Goal: Task Accomplishment & Management: Manage account settings

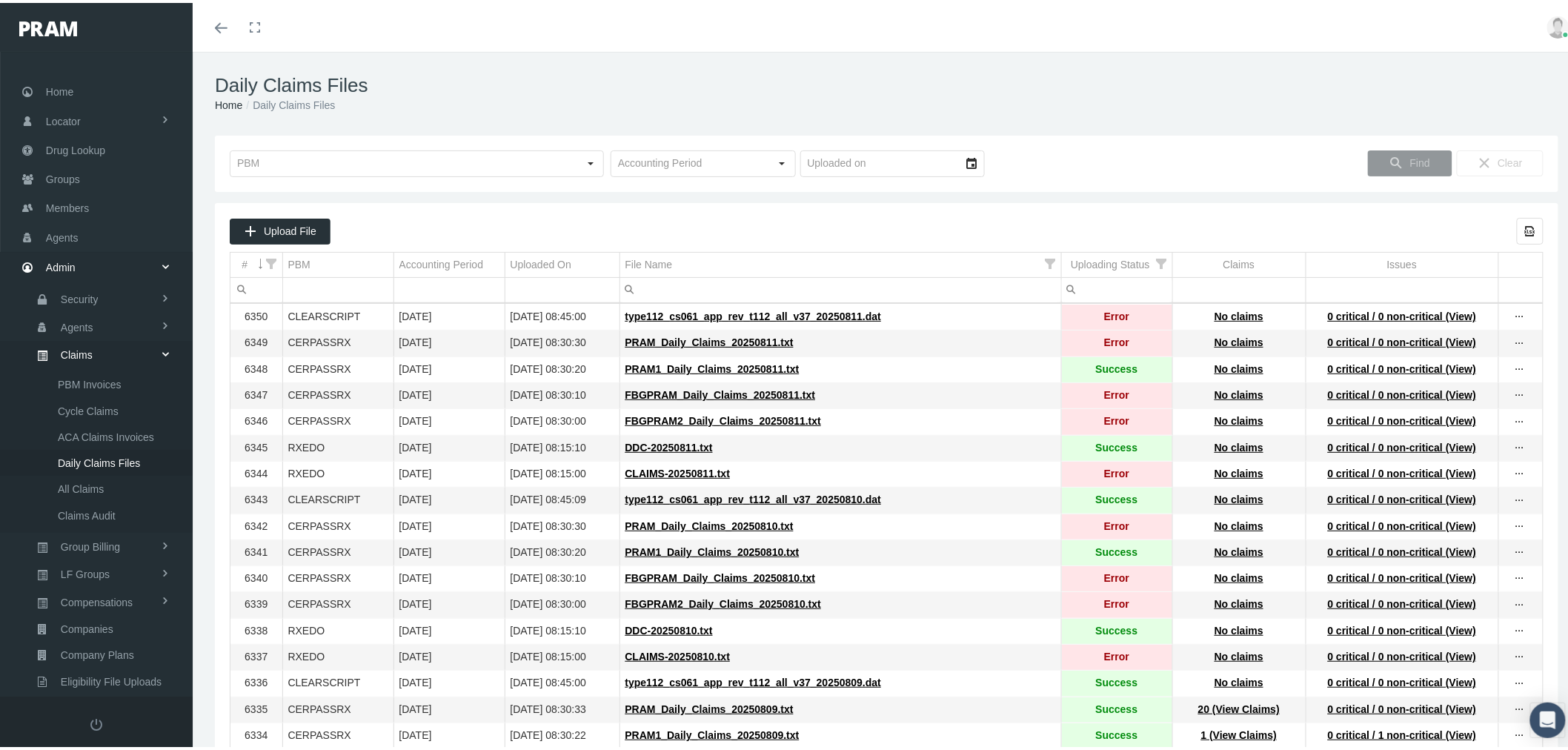
scroll to position [123, 0]
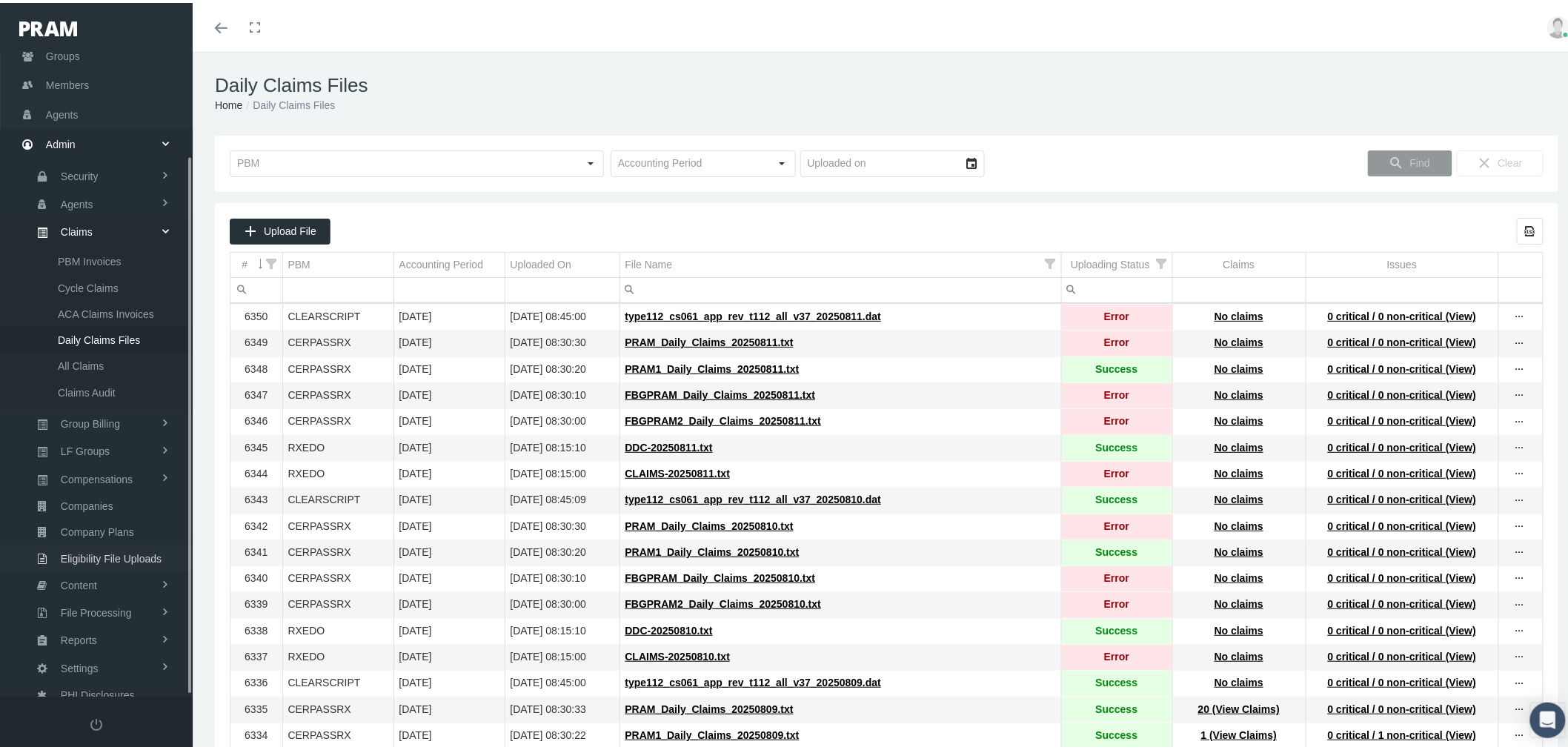
click at [125, 543] on span "Eligibility File Uploads" at bounding box center [110, 555] width 101 height 25
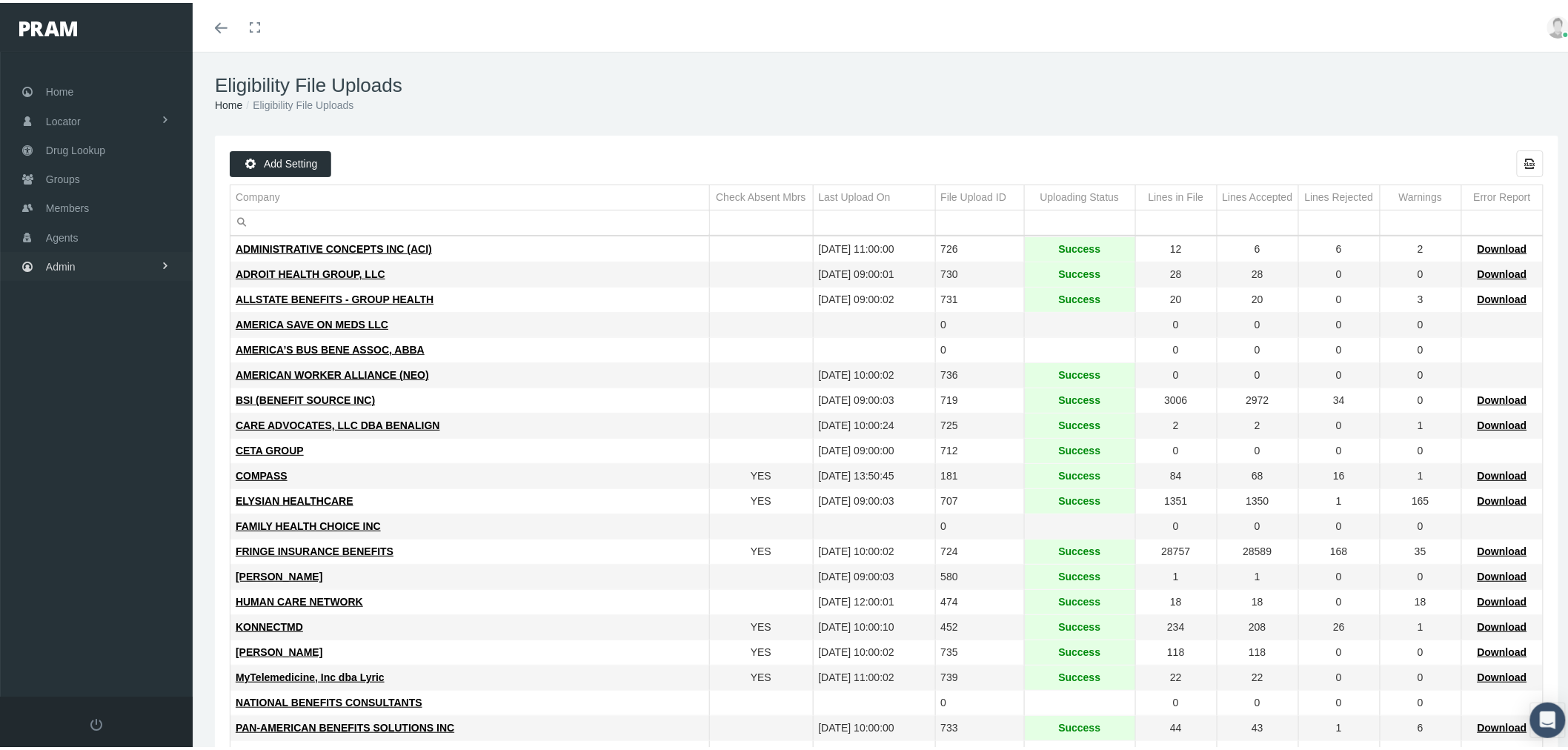
click at [160, 259] on span at bounding box center [166, 262] width 11 height 28
click at [297, 211] on input "Filter cell" at bounding box center [470, 219] width 479 height 24
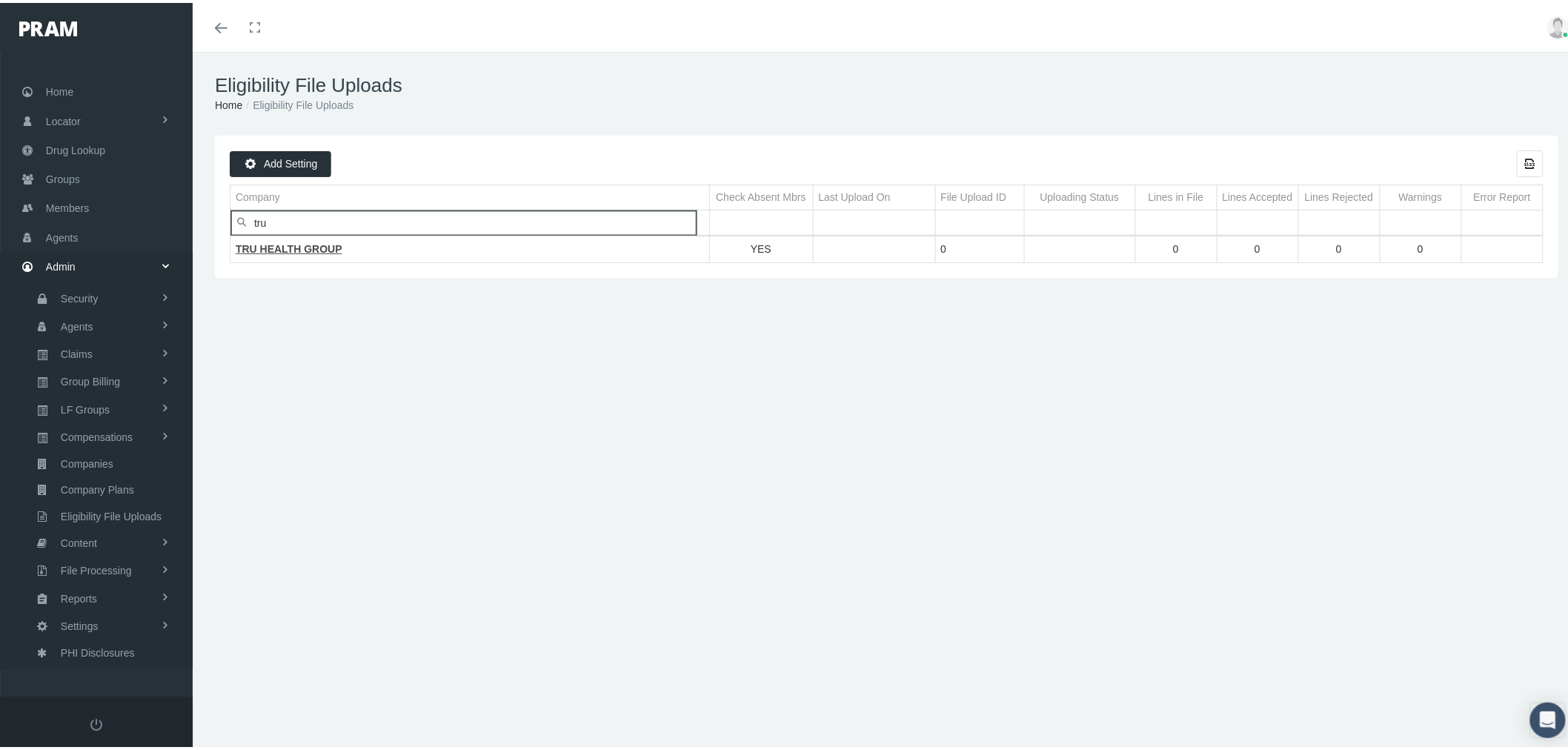
type input "tru"
click at [292, 249] on span "TRU HEALTH GROUP" at bounding box center [289, 246] width 107 height 12
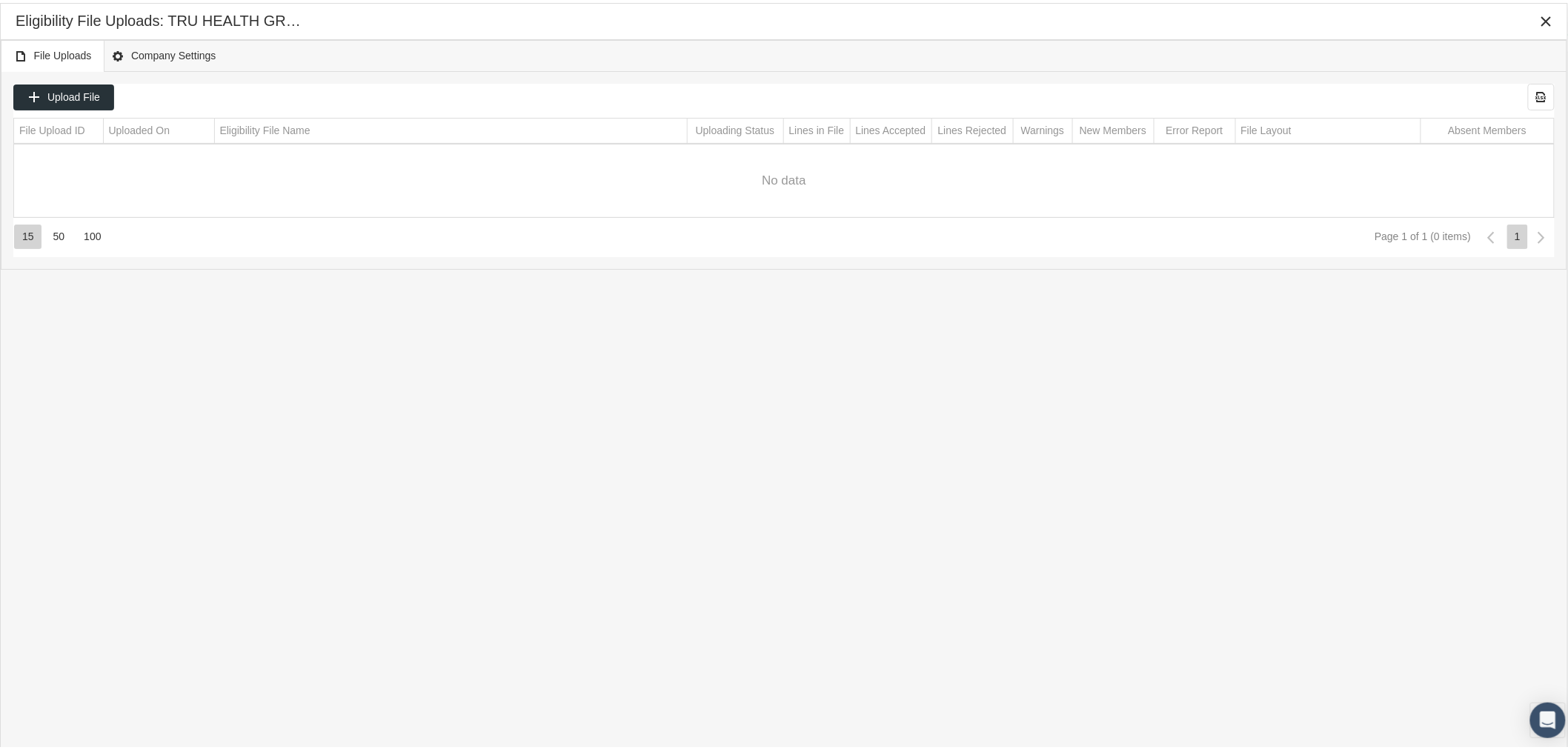
click at [262, 522] on div "File Uploads Company Settings Upload File Export all data to Excel File Upload …" at bounding box center [784, 374] width 1566 height 675
click at [1549, 22] on icon "Close" at bounding box center [1547, 19] width 14 height 14
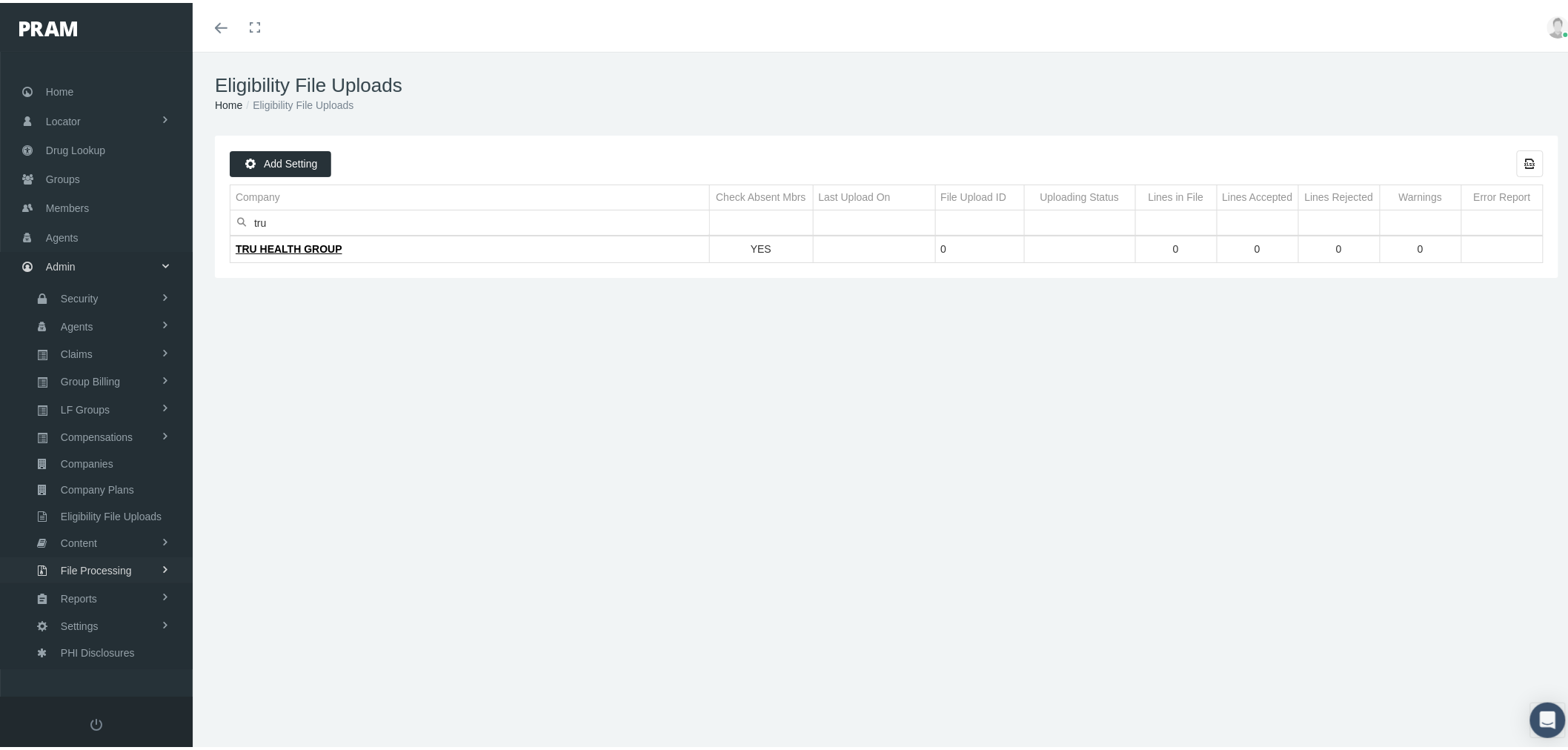
click at [122, 558] on span "File Processing" at bounding box center [96, 567] width 71 height 25
click at [116, 586] on span "Import/Export" at bounding box center [88, 597] width 62 height 25
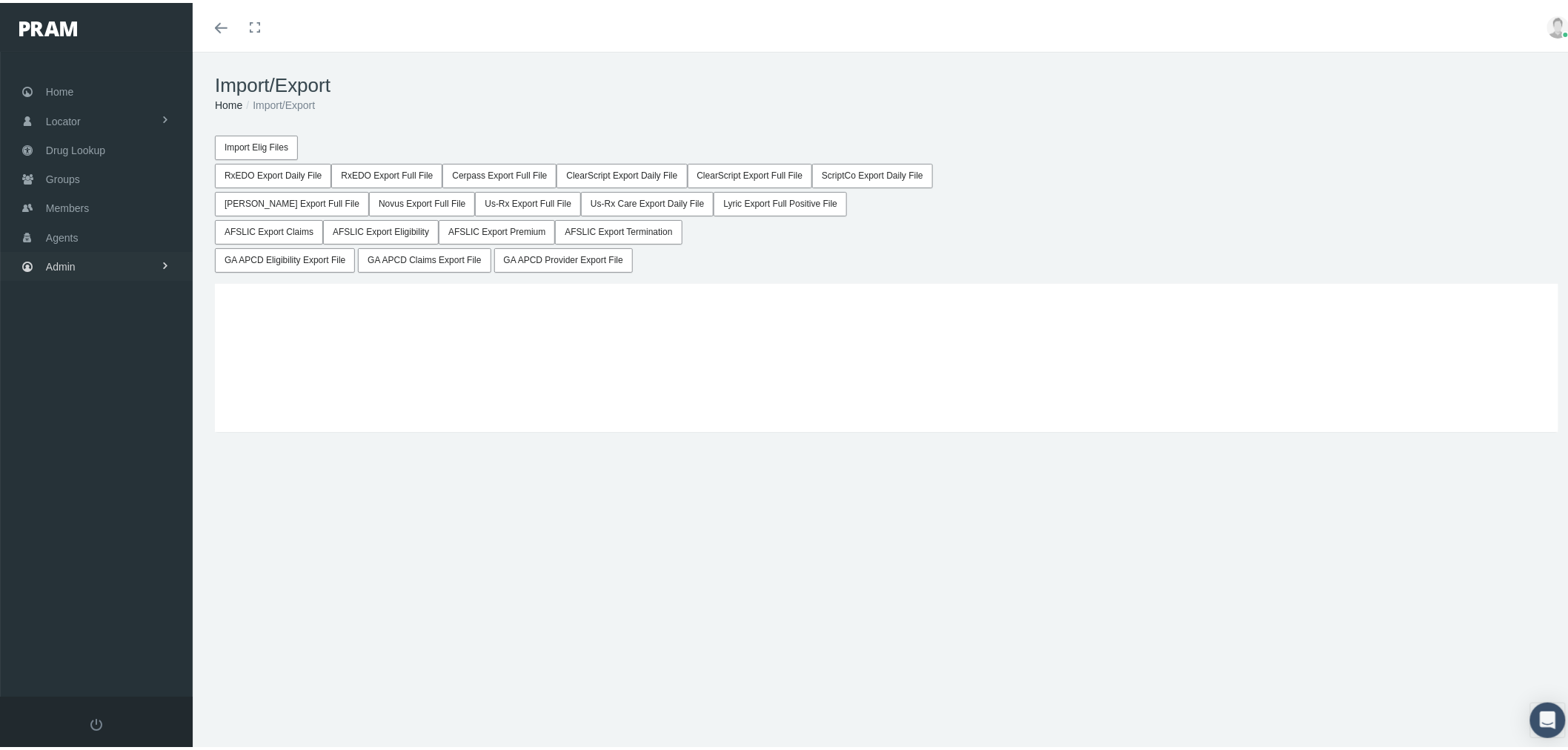
click at [116, 264] on link "Admin" at bounding box center [96, 263] width 193 height 29
click at [121, 556] on span "File Processing" at bounding box center [96, 567] width 71 height 25
click at [111, 612] on span "Error Managment" at bounding box center [98, 623] width 81 height 25
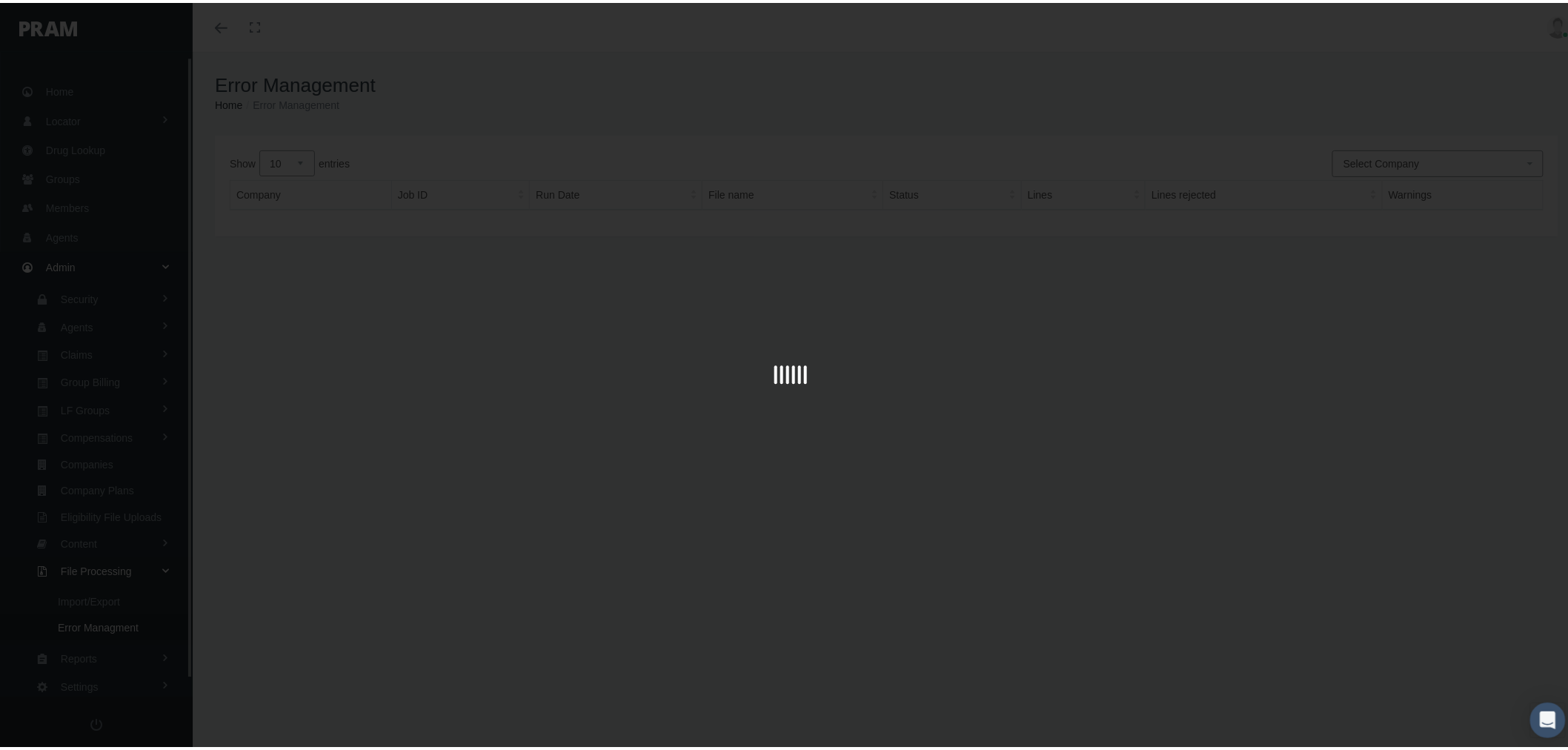
scroll to position [20, 0]
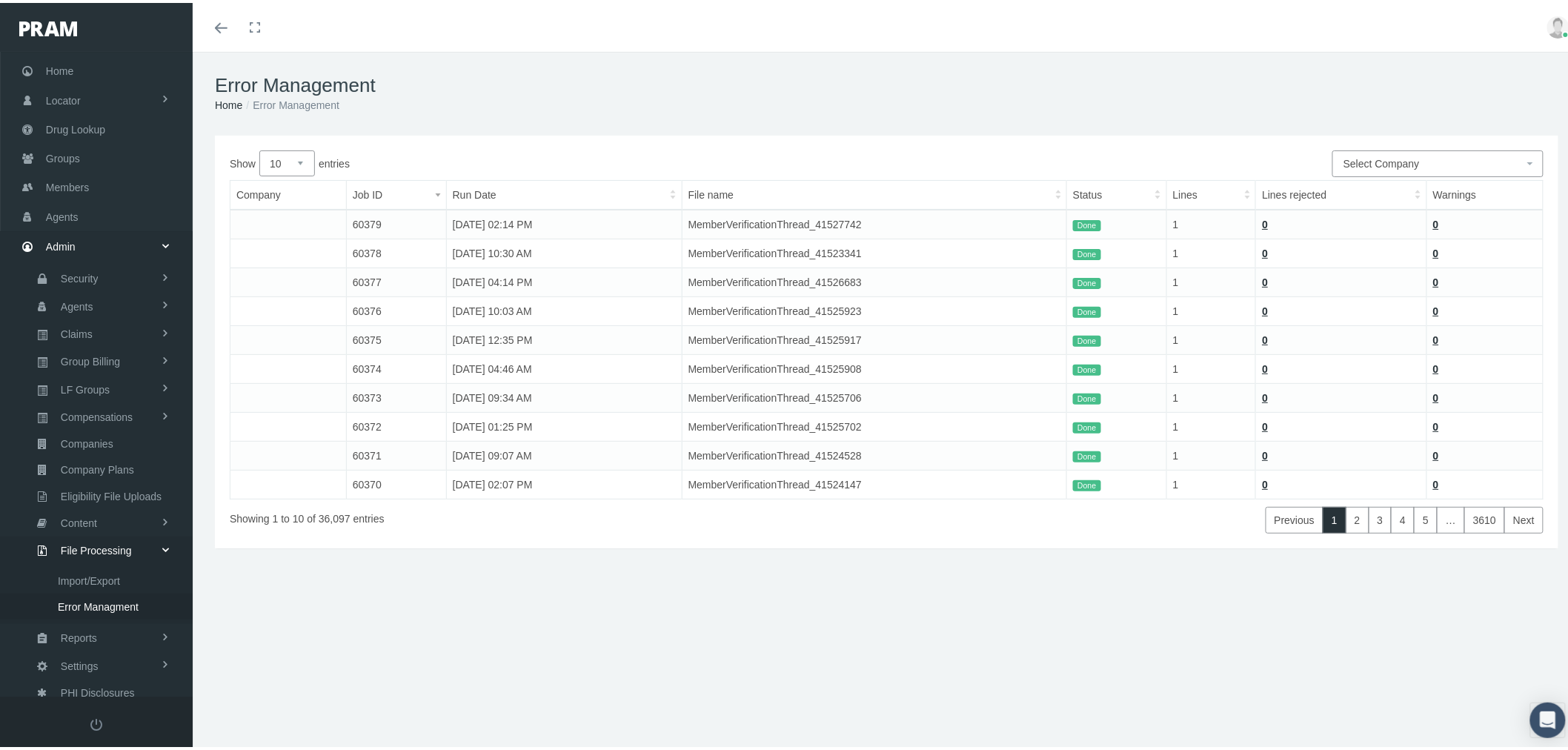
click at [1395, 161] on span "Select Company" at bounding box center [1381, 161] width 76 height 12
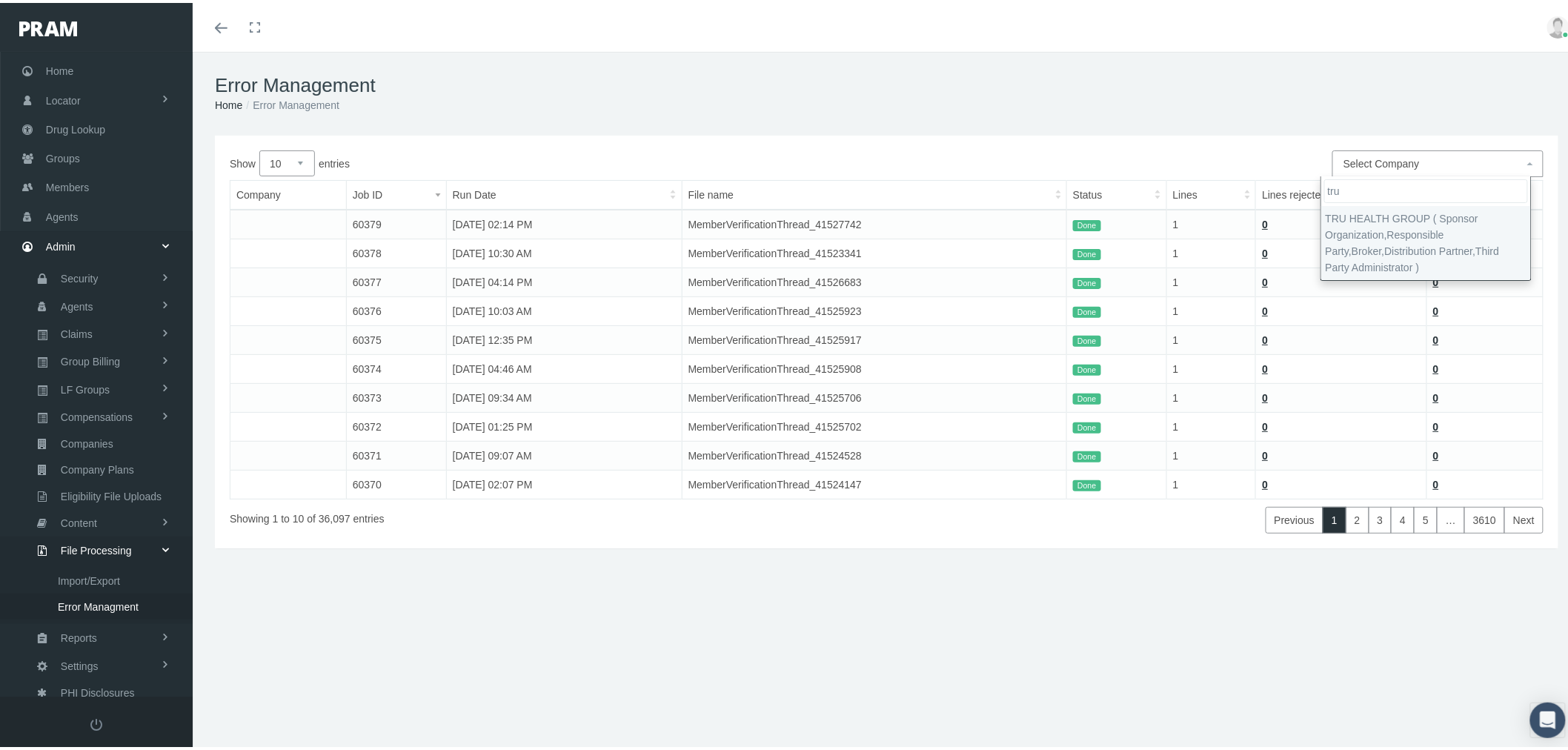
type input "tru"
select select "9118"
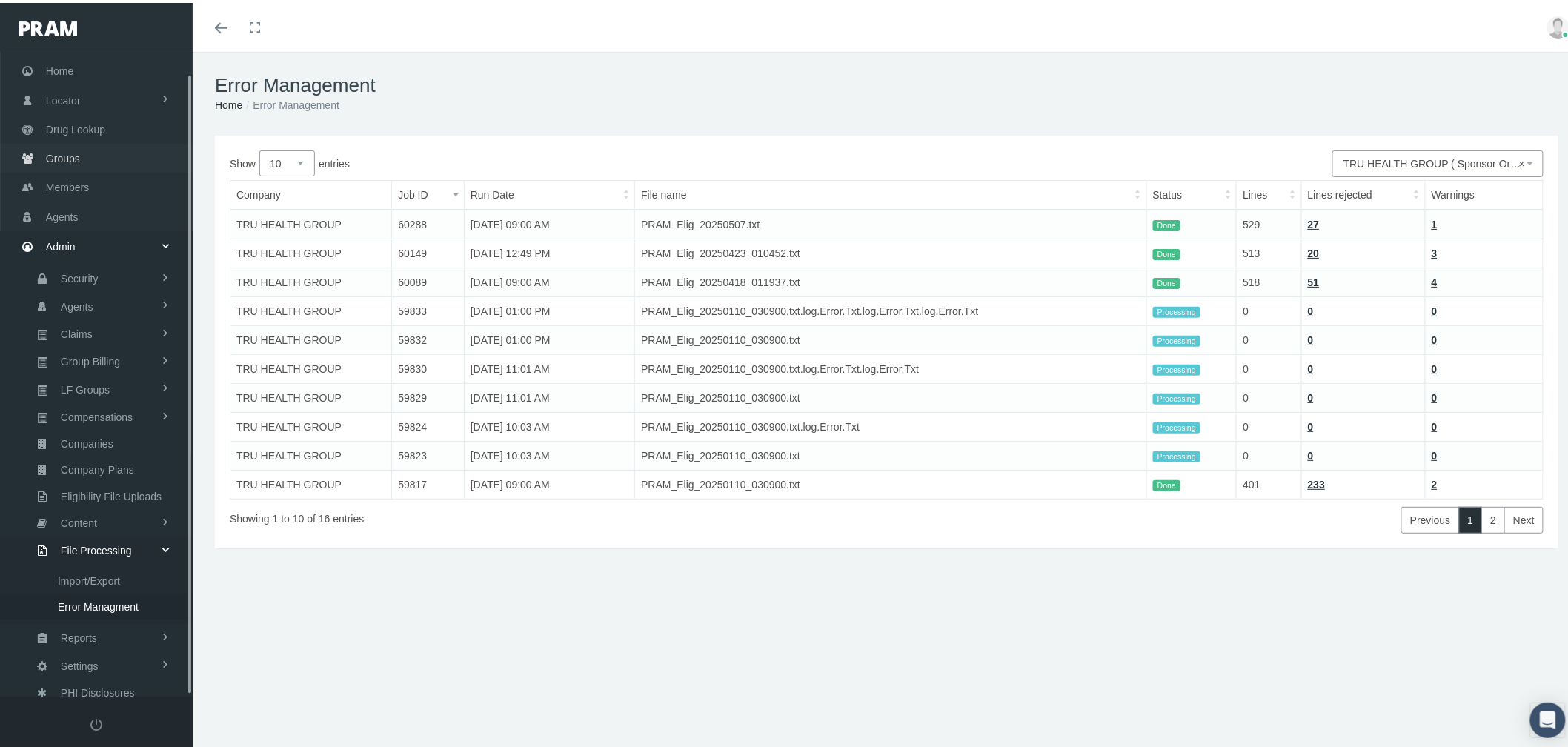
click at [70, 146] on span "Groups" at bounding box center [63, 155] width 34 height 28
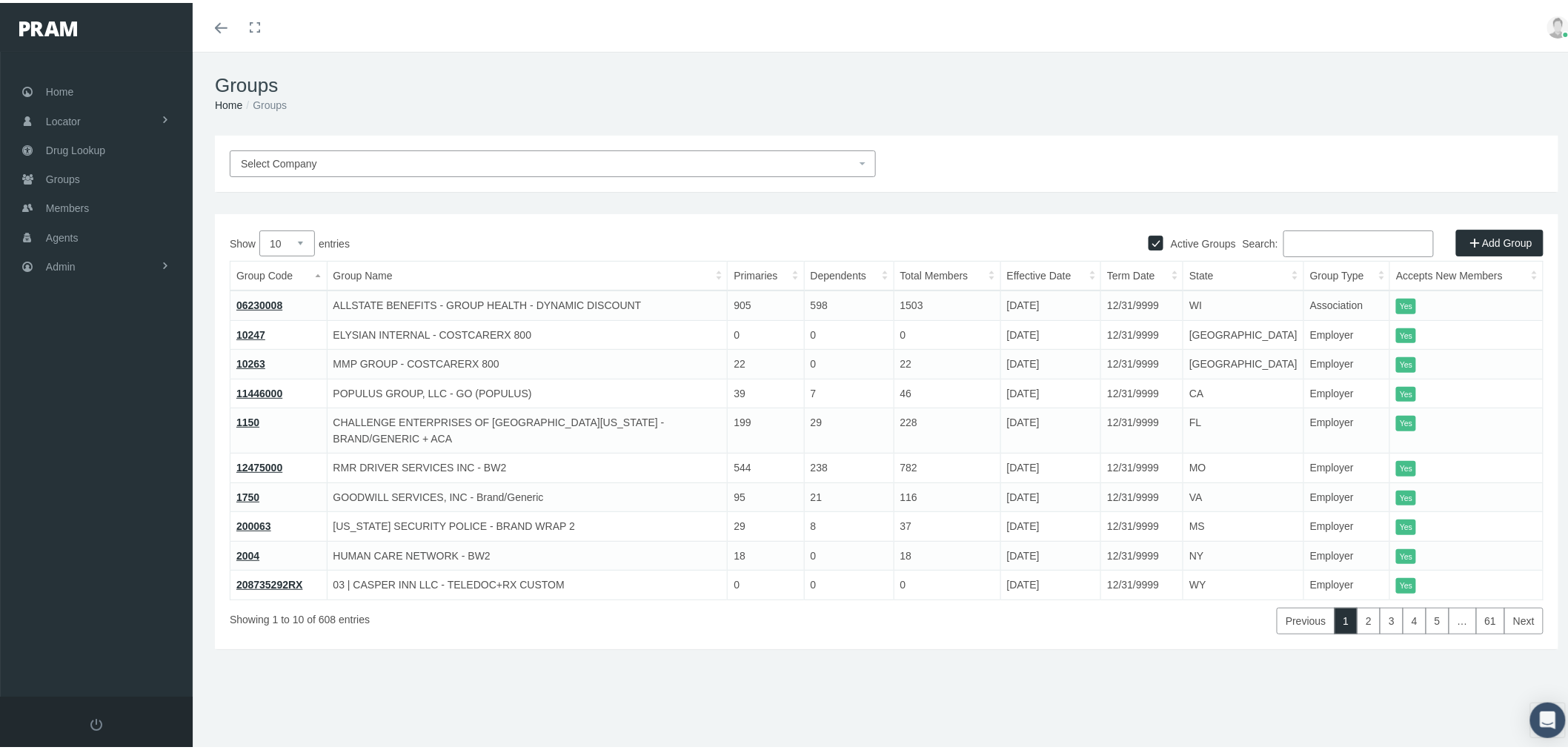
click at [1337, 252] on input "Search:" at bounding box center [1358, 240] width 151 height 26
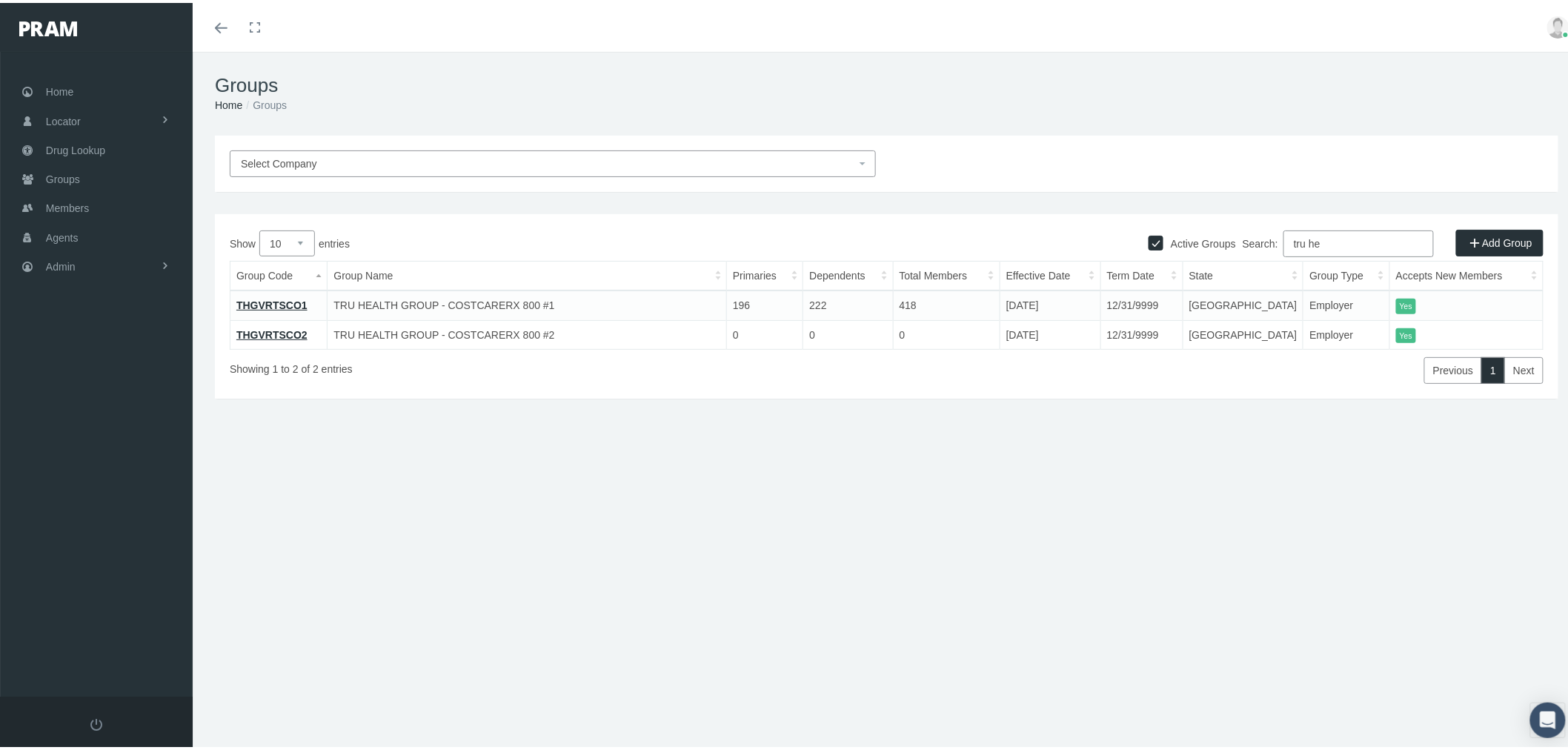
type input "tru he"
click at [293, 299] on link "THGVRTSCO1" at bounding box center [272, 302] width 71 height 12
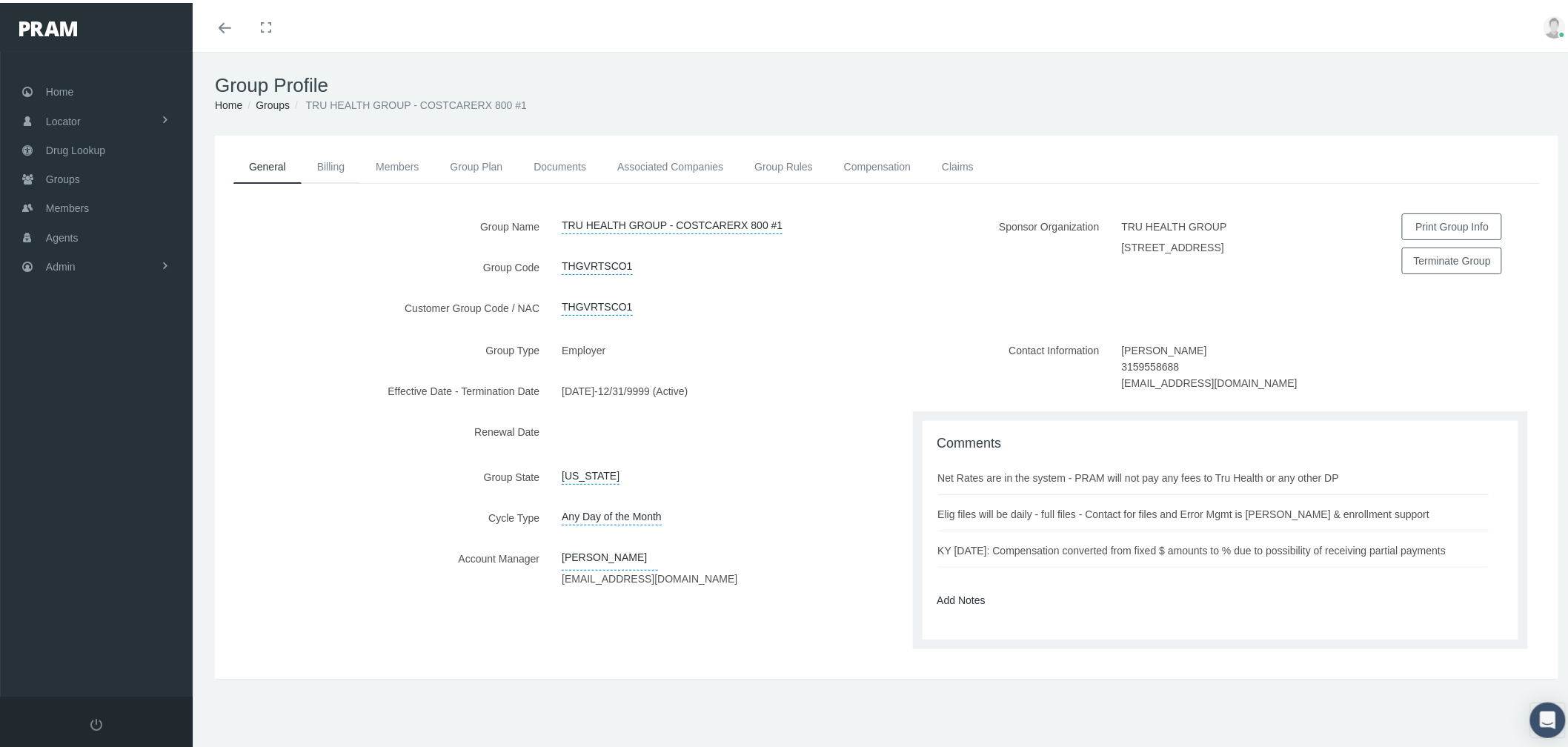
click at [328, 160] on link "Billing" at bounding box center [331, 163] width 58 height 33
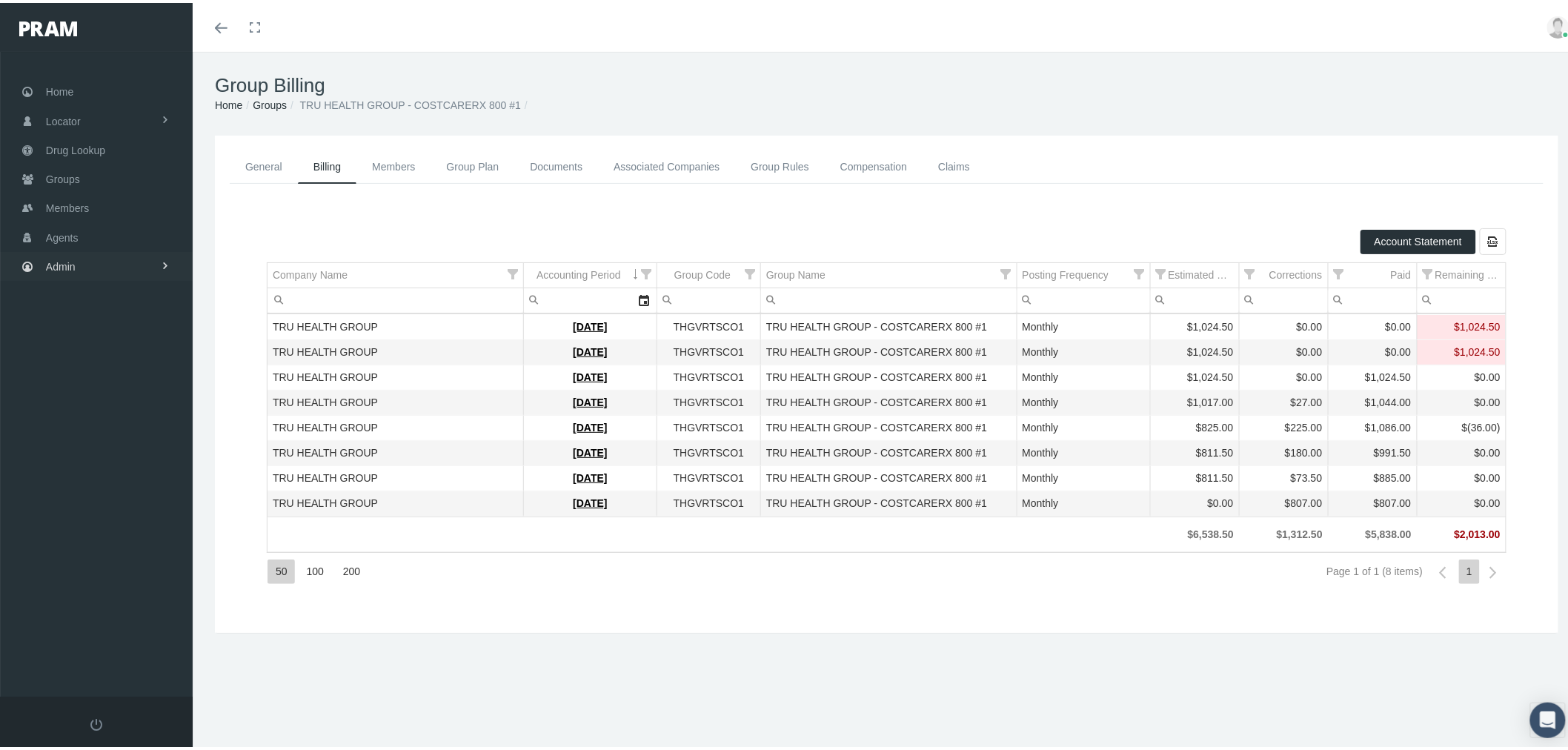
click at [150, 250] on link "Admin" at bounding box center [96, 263] width 193 height 29
click at [130, 501] on span "Eligibility File Uploads" at bounding box center [110, 513] width 101 height 25
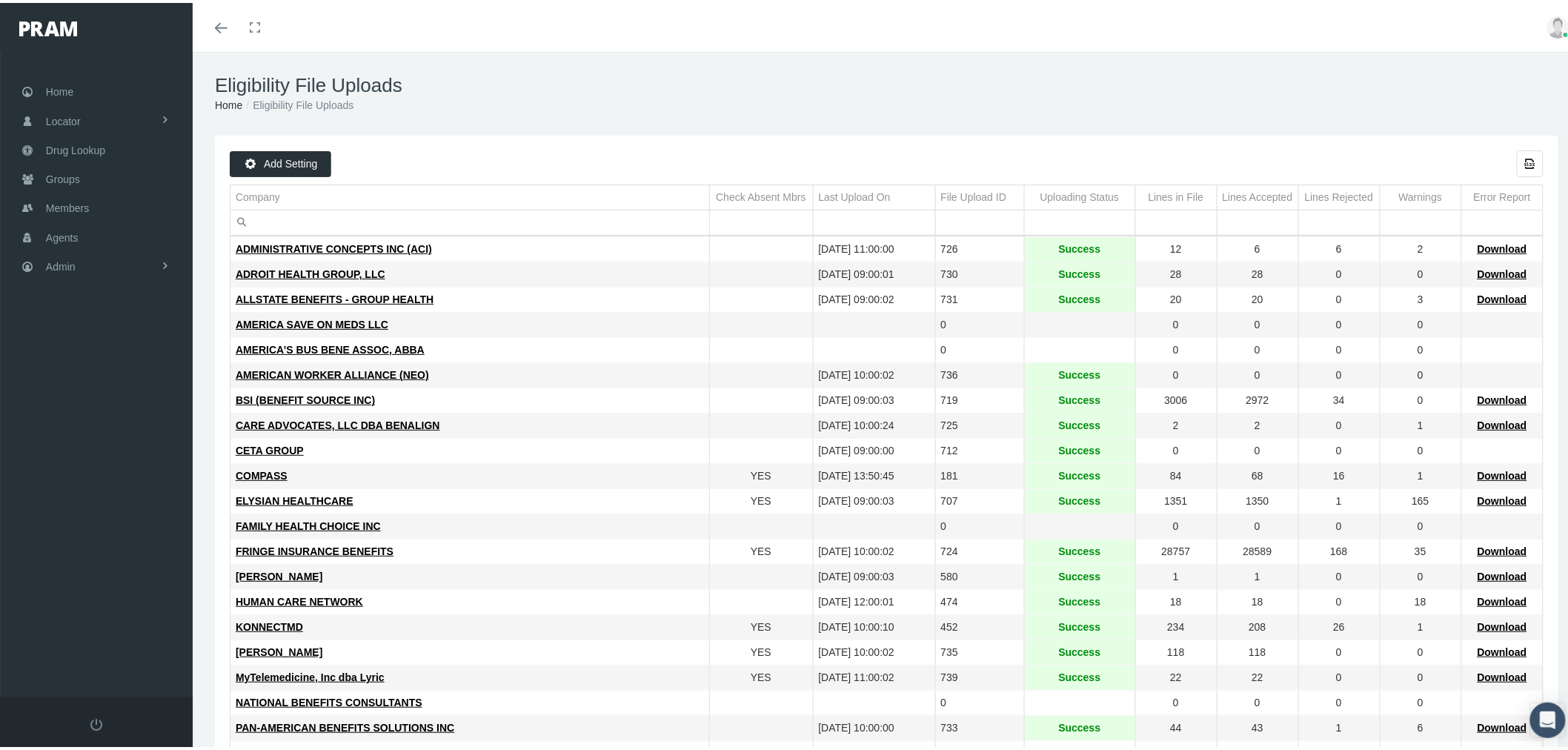
click at [372, 215] on input "Filter cell" at bounding box center [470, 219] width 479 height 24
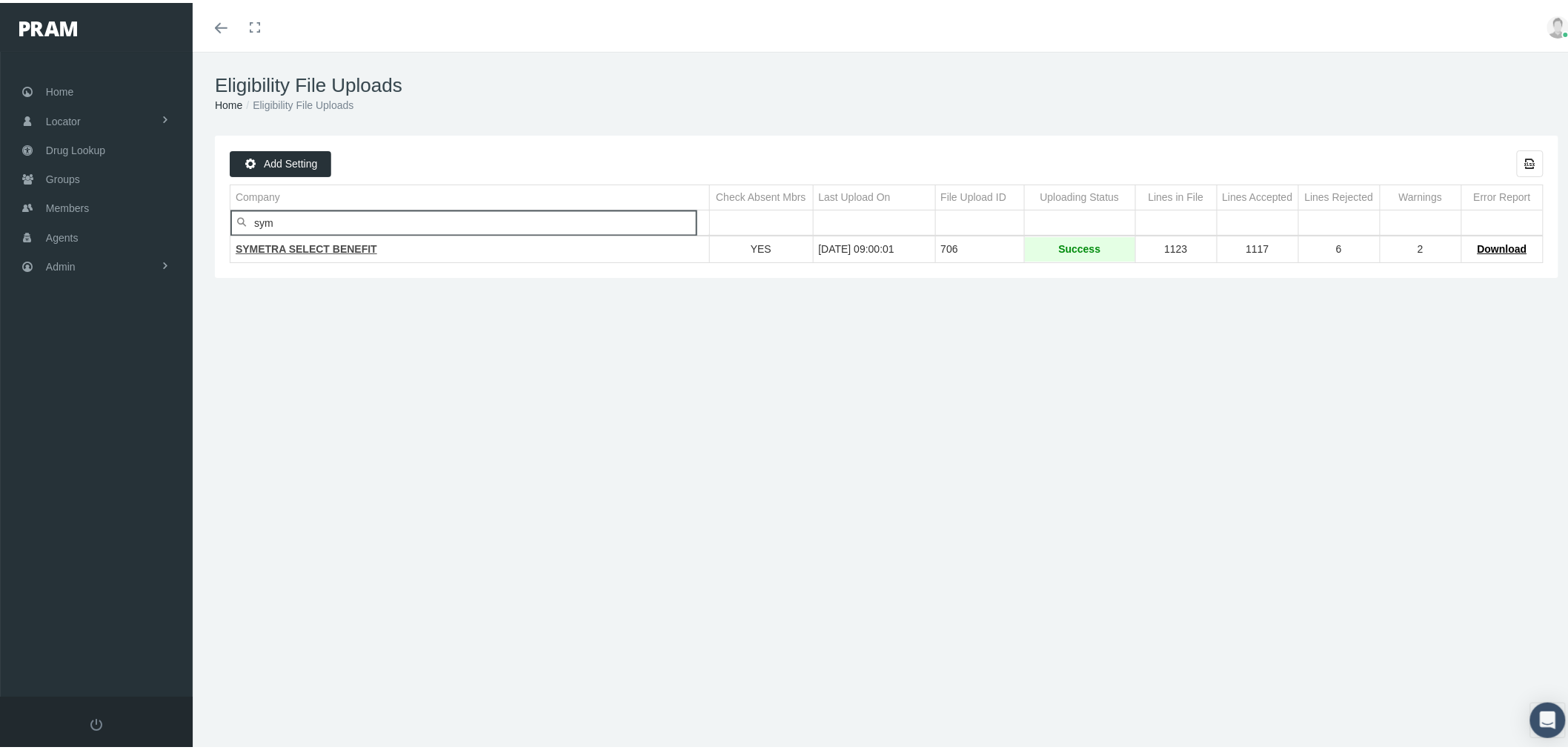
type input "sym"
click at [346, 248] on span "SYMETRA SELECT BENEFIT" at bounding box center [306, 246] width 141 height 12
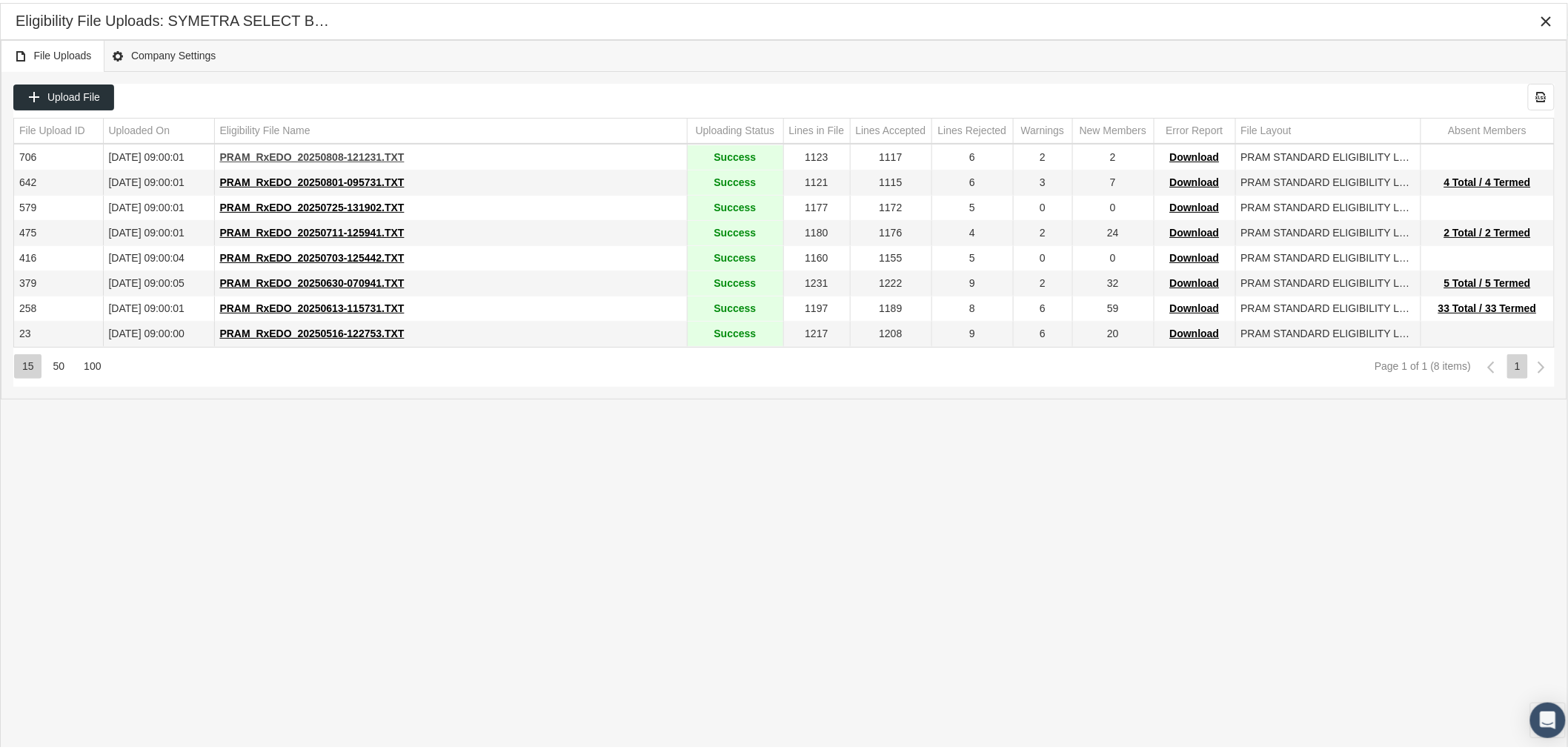
click at [312, 153] on span "PRAM_RxEDO_20250808-121231.TXT" at bounding box center [312, 154] width 185 height 12
click at [98, 92] on span "Upload File" at bounding box center [74, 95] width 53 height 12
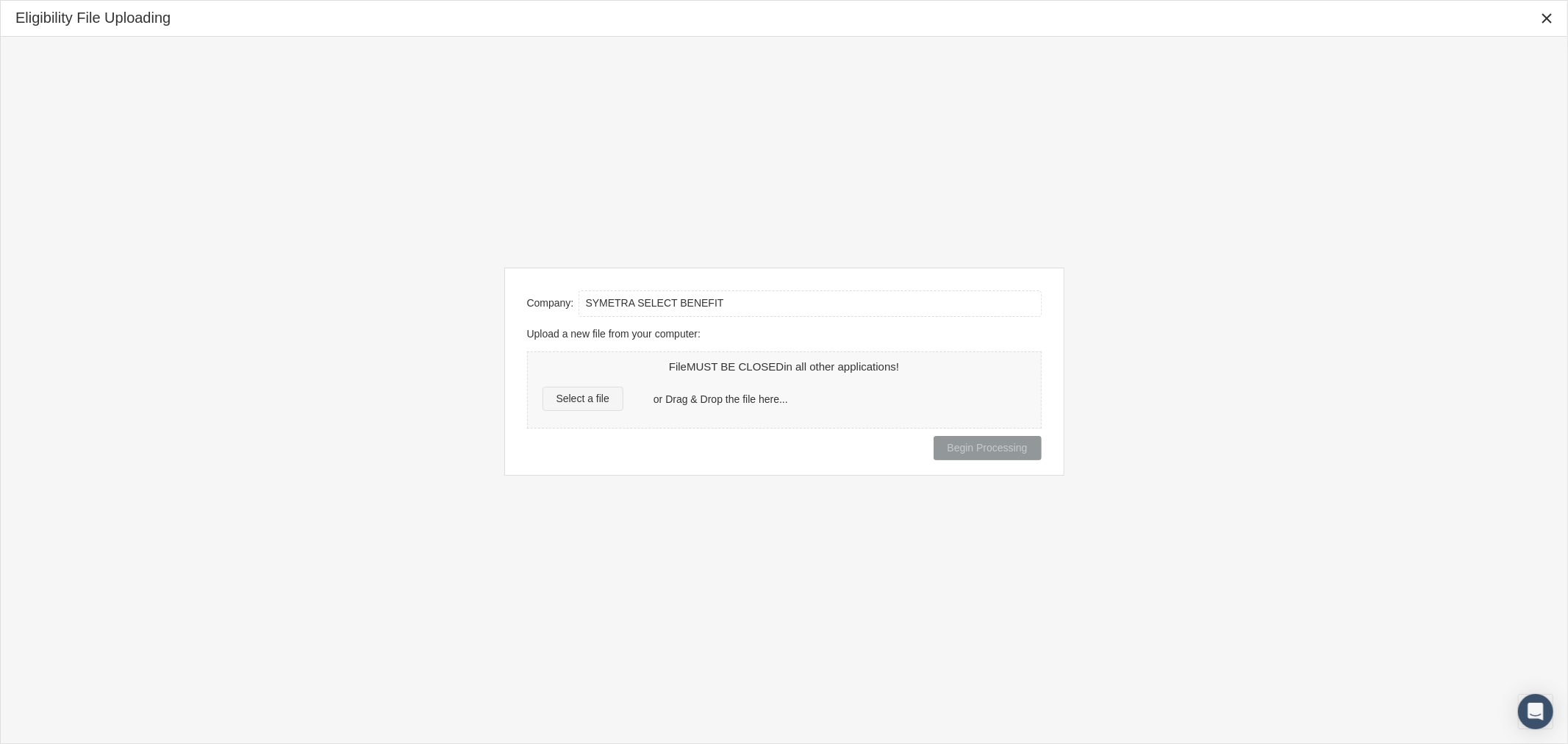
click at [590, 409] on div "Select a file" at bounding box center [583, 398] width 80 height 22
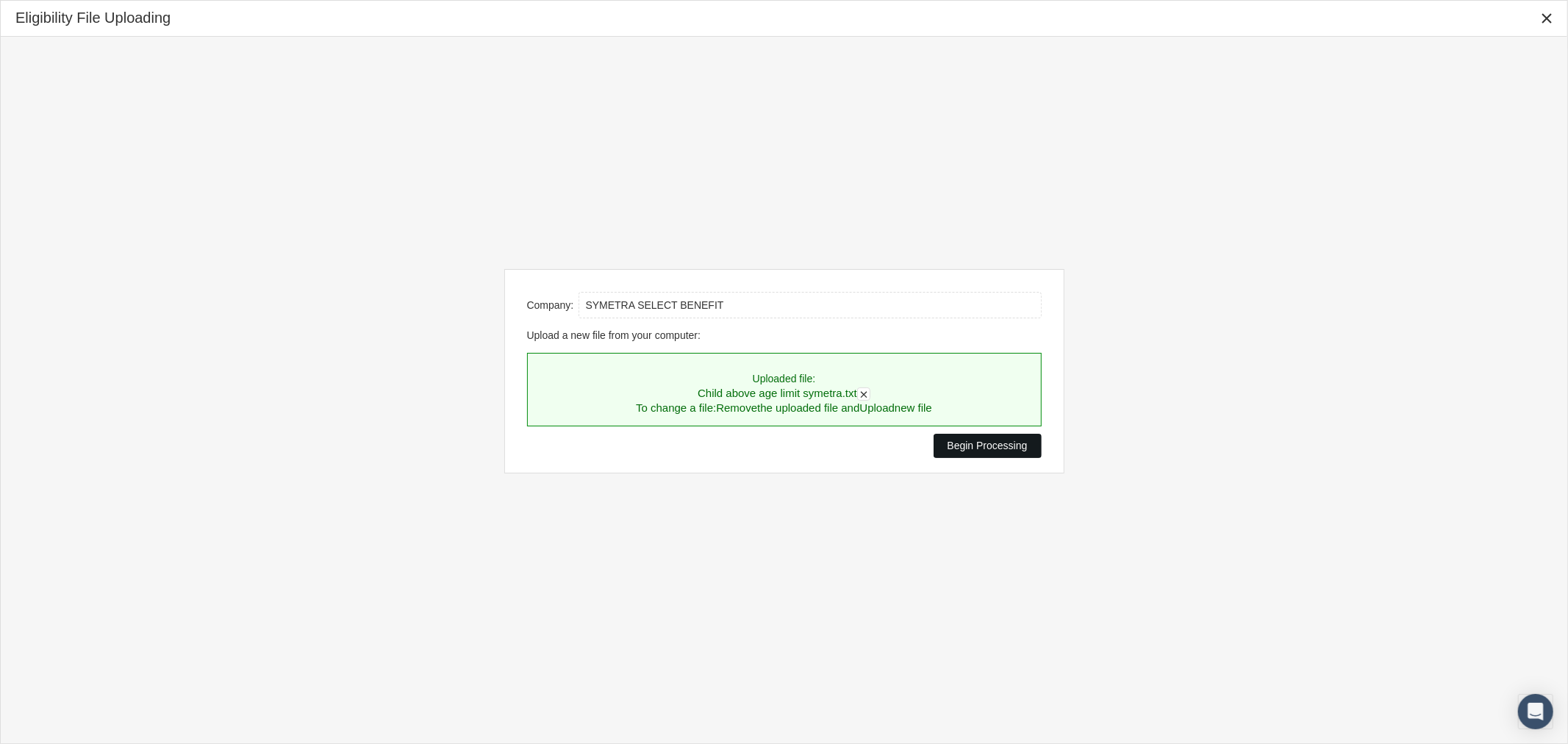
click at [964, 449] on span "Begin Processing" at bounding box center [987, 446] width 80 height 12
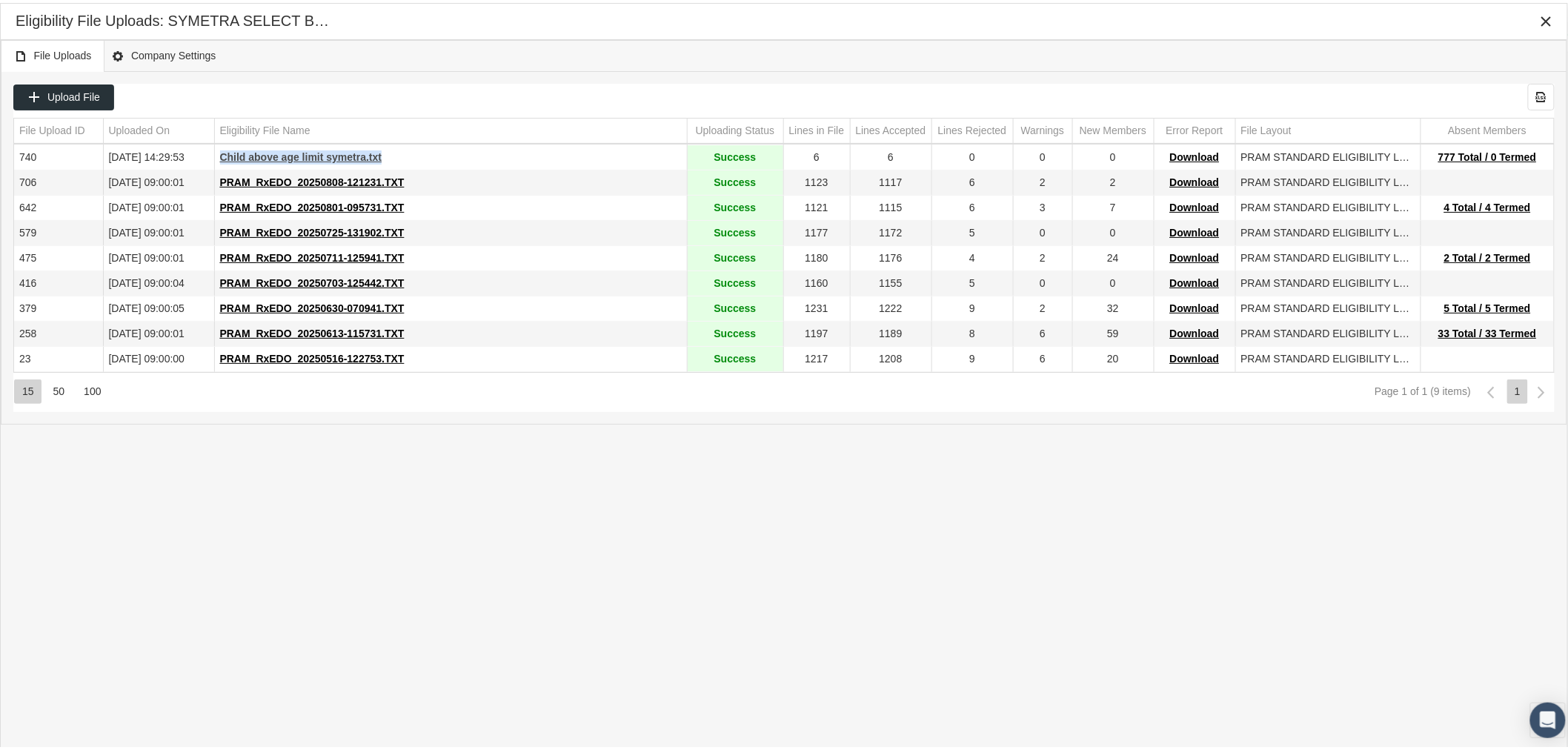
drag, startPoint x: 397, startPoint y: 158, endPoint x: 226, endPoint y: 161, distance: 171.0
click at [221, 159] on div "Child above age limit symetra.txt" at bounding box center [451, 154] width 461 height 14
copy span "Child above age limit symetra.txt"
click at [1544, 13] on icon "Close" at bounding box center [1547, 19] width 14 height 14
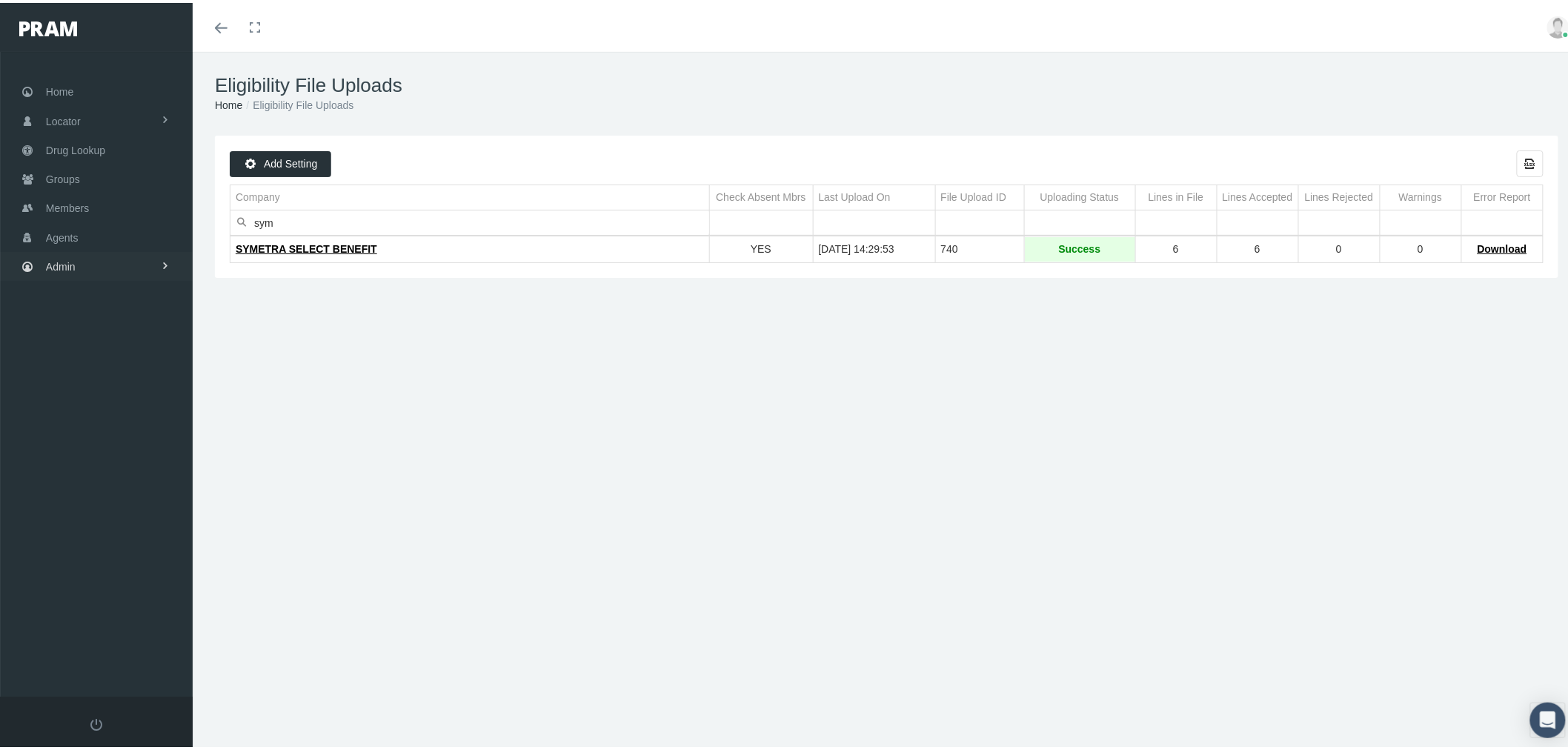
click at [138, 259] on link "Admin" at bounding box center [96, 263] width 193 height 29
click at [135, 541] on link "Content" at bounding box center [96, 540] width 193 height 26
click at [131, 653] on link "Settings" at bounding box center [96, 666] width 193 height 26
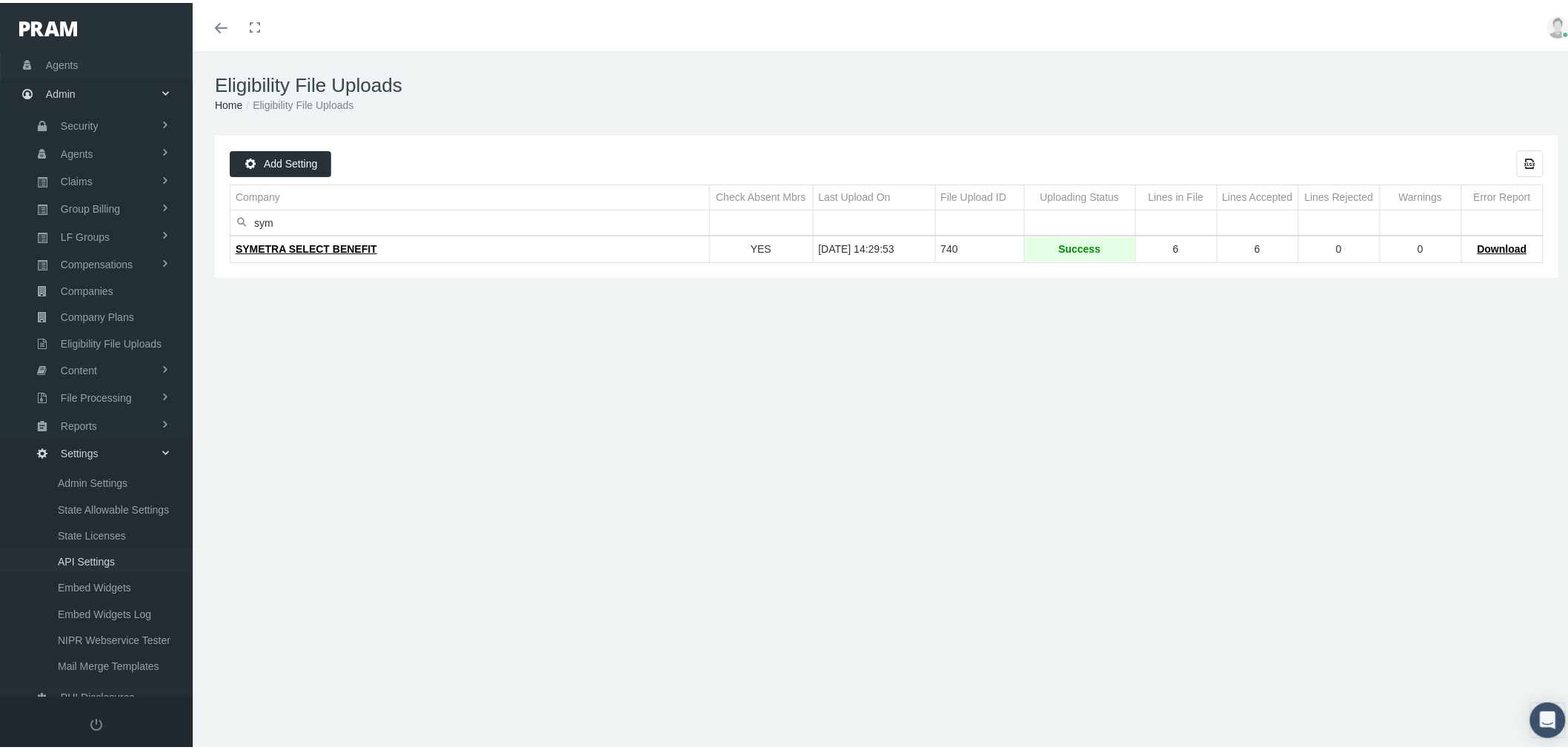
click at [108, 546] on span "API Settings" at bounding box center [85, 558] width 57 height 25
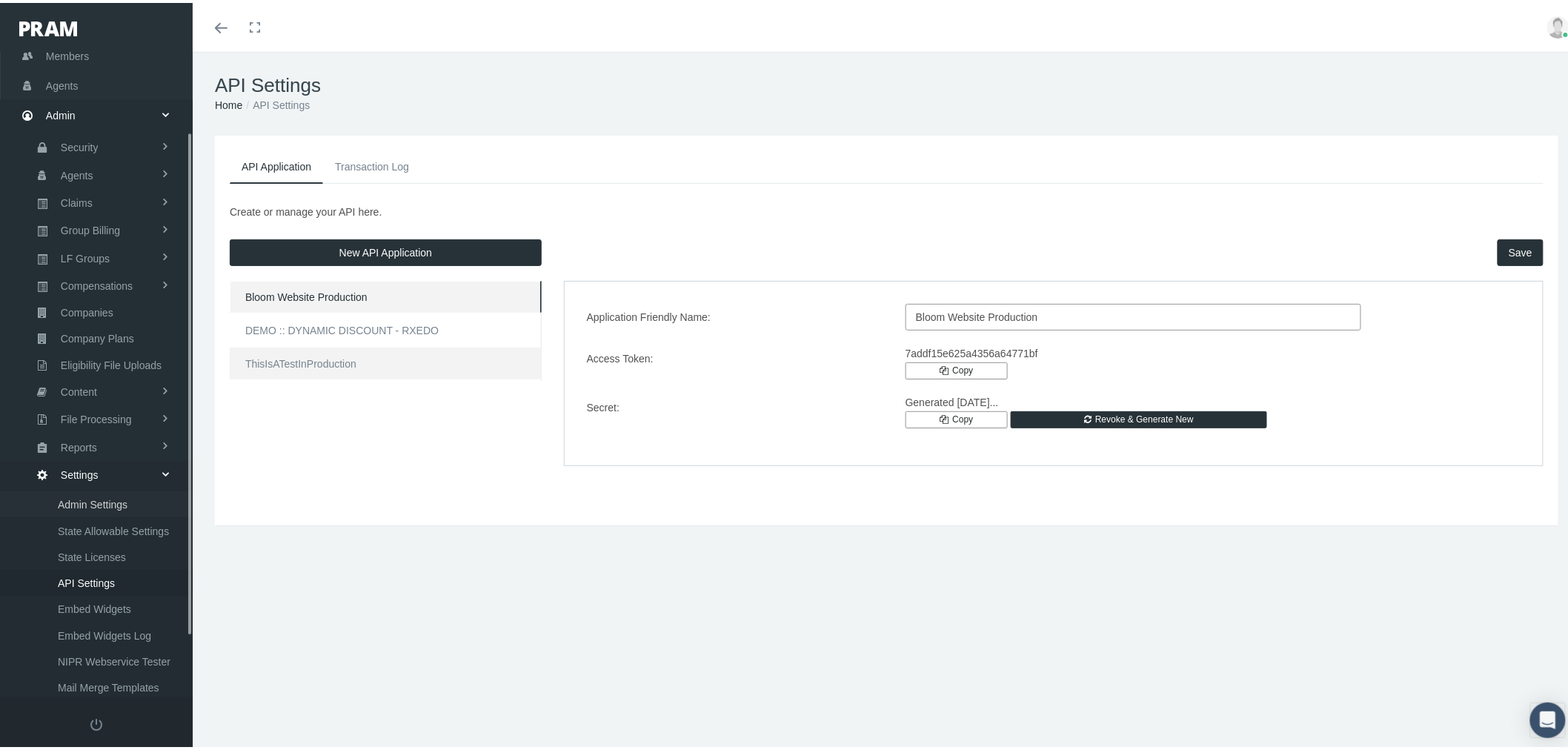
scroll to position [176, 0]
click at [365, 249] on button "New API Application" at bounding box center [386, 249] width 312 height 26
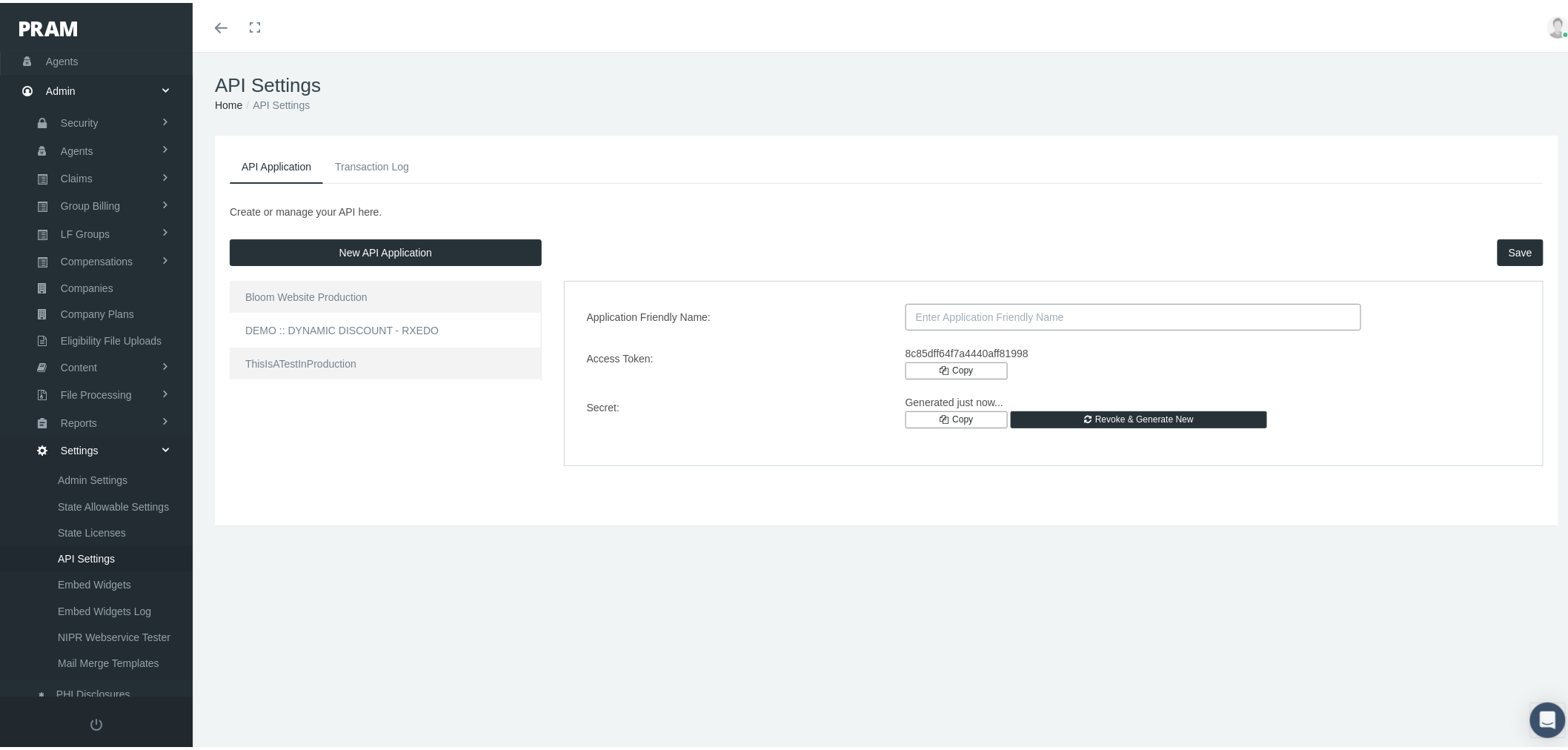
click at [962, 315] on input "Application Friendly Name:" at bounding box center [1133, 314] width 456 height 26
paste input "EXTERNAL :: TRU HEALTH GROUP"
drag, startPoint x: 973, startPoint y: 309, endPoint x: 1134, endPoint y: 308, distance: 161.0
click at [1134, 308] on input "EXTERNAL :: TRU HEALTH GROUP" at bounding box center [1133, 314] width 456 height 26
type input "EXTERNAL :: Lyric"
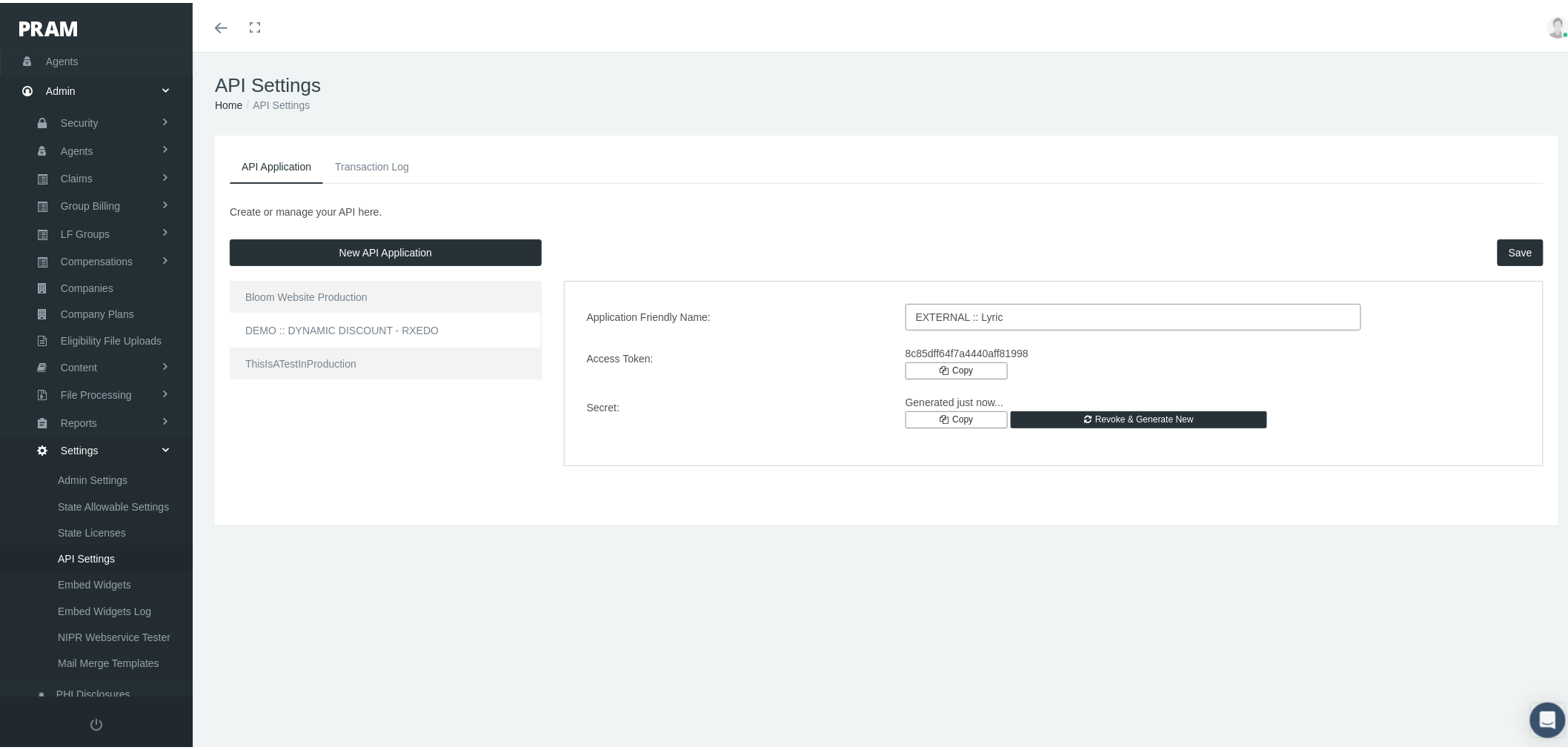
click at [1514, 252] on button "Save" at bounding box center [1520, 249] width 46 height 26
click at [101, 277] on span "Companies" at bounding box center [87, 285] width 53 height 25
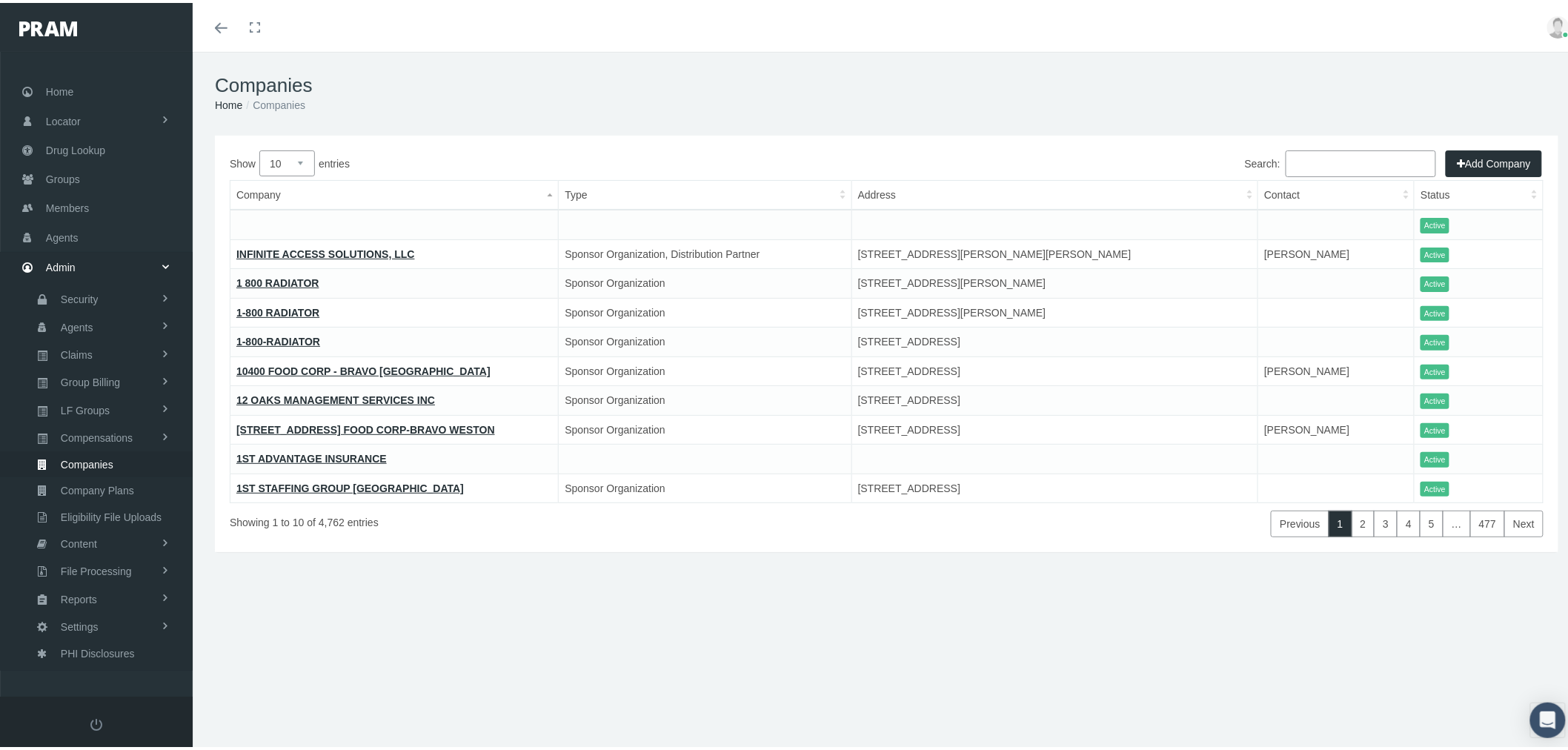
click at [1338, 153] on input "Search:" at bounding box center [1361, 160] width 151 height 26
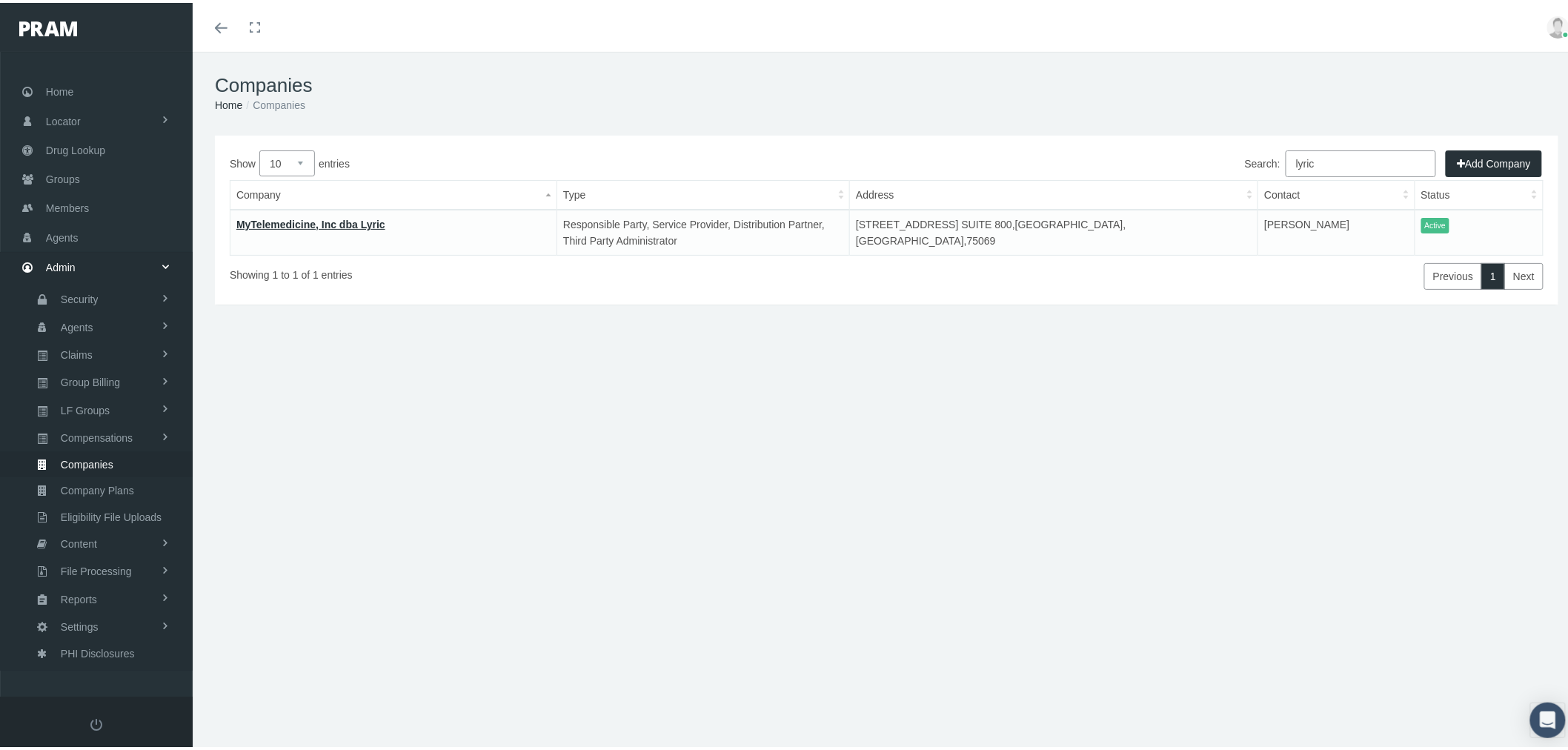
type input "lyric"
click at [328, 220] on link "MyTelemedicine, Inc dba Lyric" at bounding box center [311, 222] width 149 height 12
